Goal: Contribute content

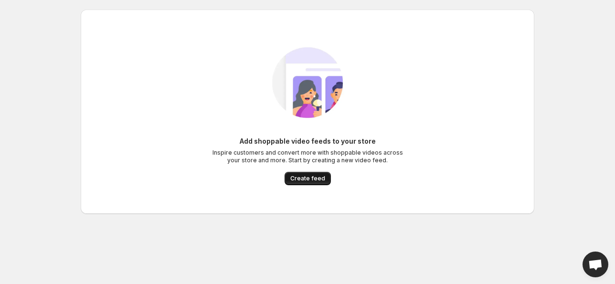
click at [298, 174] on button "Create feed" at bounding box center [308, 178] width 46 height 13
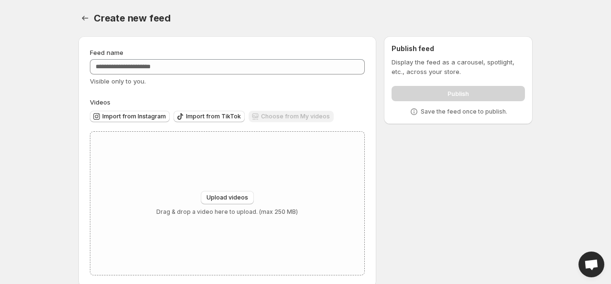
scroll to position [14, 0]
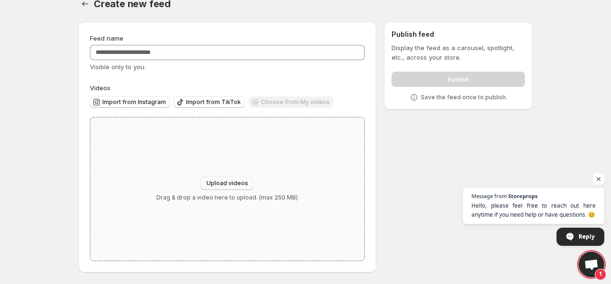
click at [213, 184] on span "Upload videos" at bounding box center [227, 184] width 42 height 8
type input "**********"
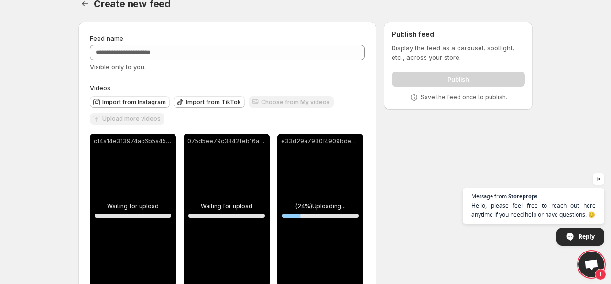
scroll to position [40, 0]
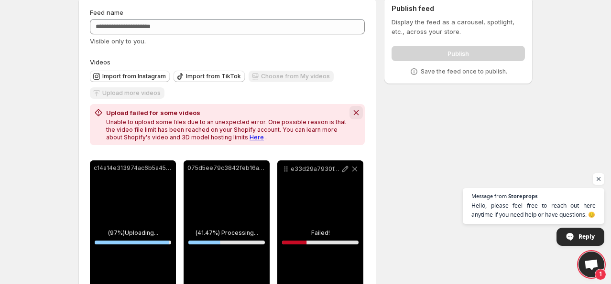
click at [358, 112] on icon "Dismiss notification" at bounding box center [356, 113] width 10 height 10
click at [353, 118] on button "Dismiss notification" at bounding box center [355, 112] width 13 height 13
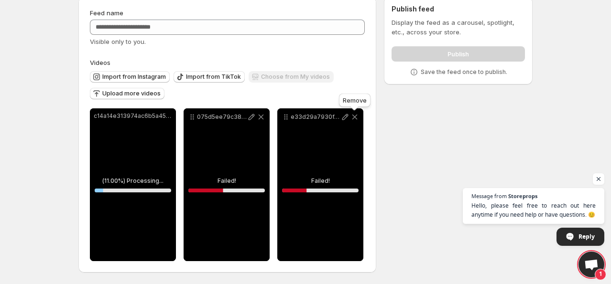
click at [353, 118] on icon at bounding box center [354, 117] width 5 height 5
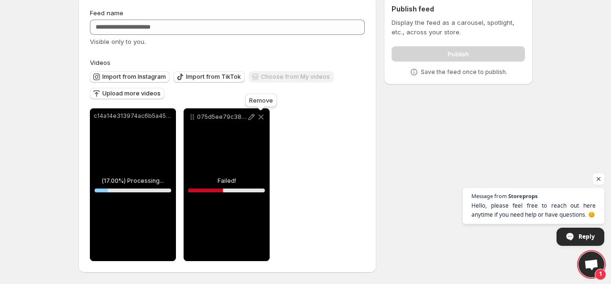
click at [259, 120] on icon at bounding box center [261, 117] width 10 height 10
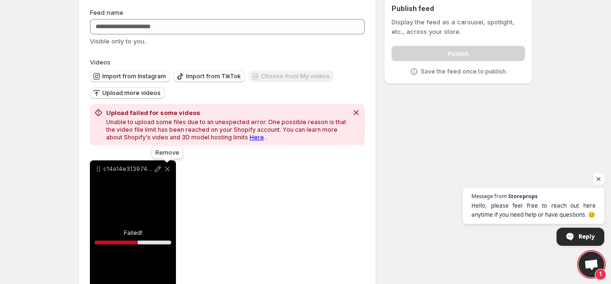
click at [168, 169] on icon at bounding box center [167, 169] width 10 height 10
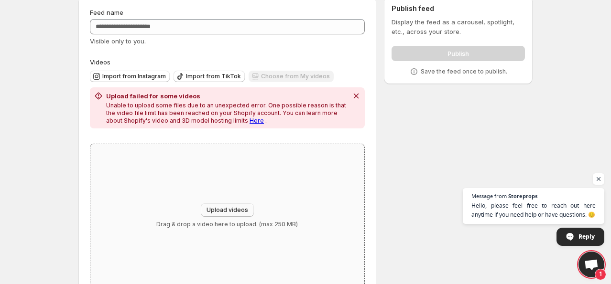
scroll to position [67, 0]
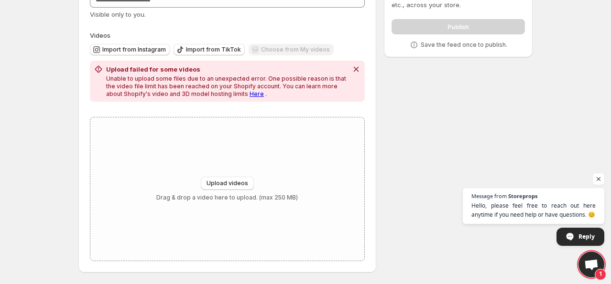
click at [292, 49] on div "Choose from My videos" at bounding box center [290, 50] width 85 height 13
click at [357, 67] on icon "Dismiss notification" at bounding box center [355, 69] width 5 height 5
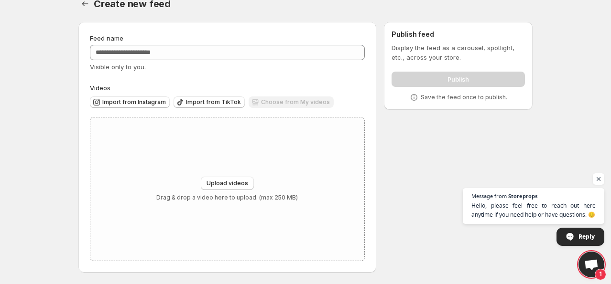
scroll to position [14, 0]
click at [229, 182] on span "Upload videos" at bounding box center [227, 184] width 42 height 8
type input "**********"
click at [220, 181] on span "Upload videos" at bounding box center [227, 184] width 42 height 8
type input "**********"
